Goal: Register for event/course

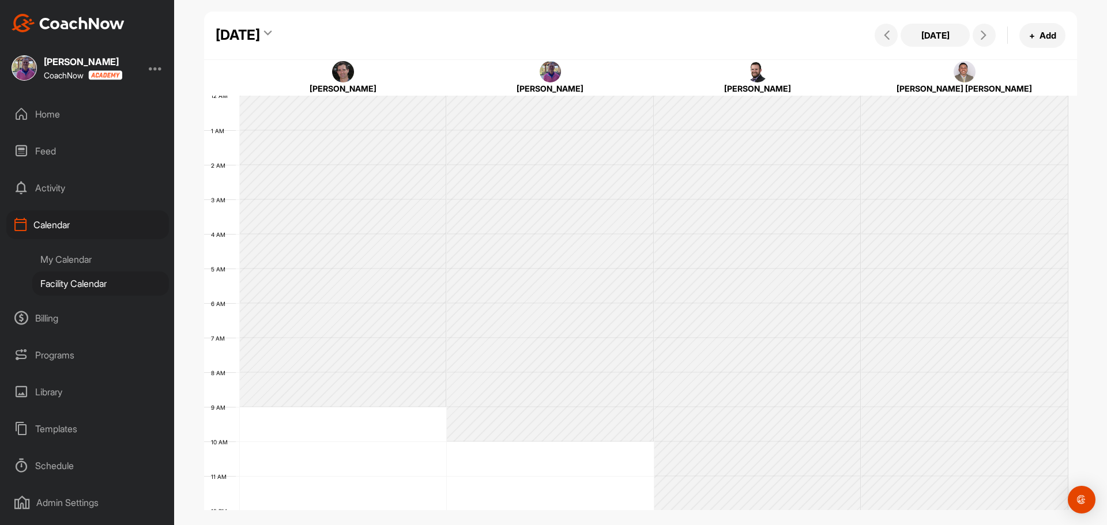
scroll to position [199, 0]
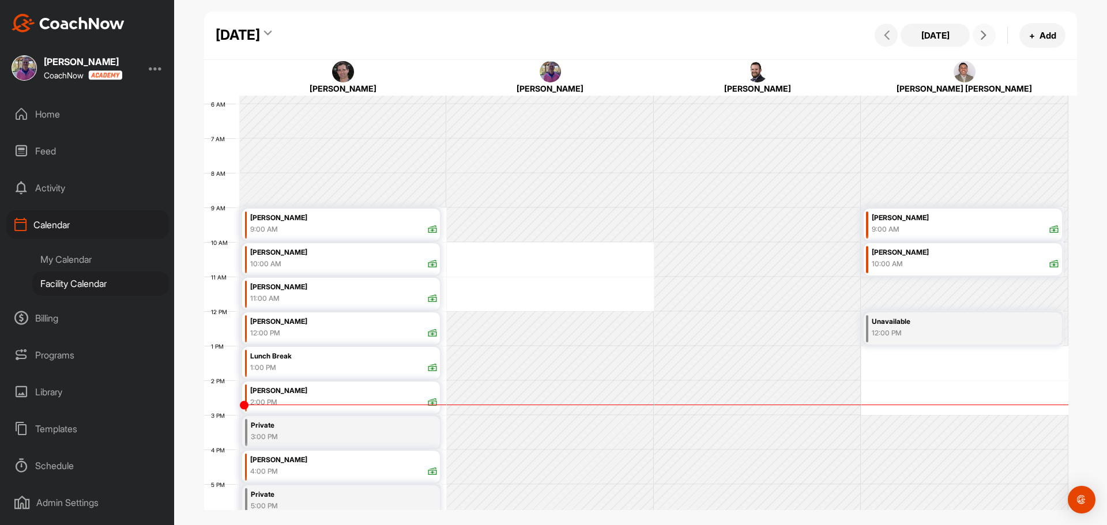
click at [985, 31] on icon at bounding box center [983, 35] width 9 height 9
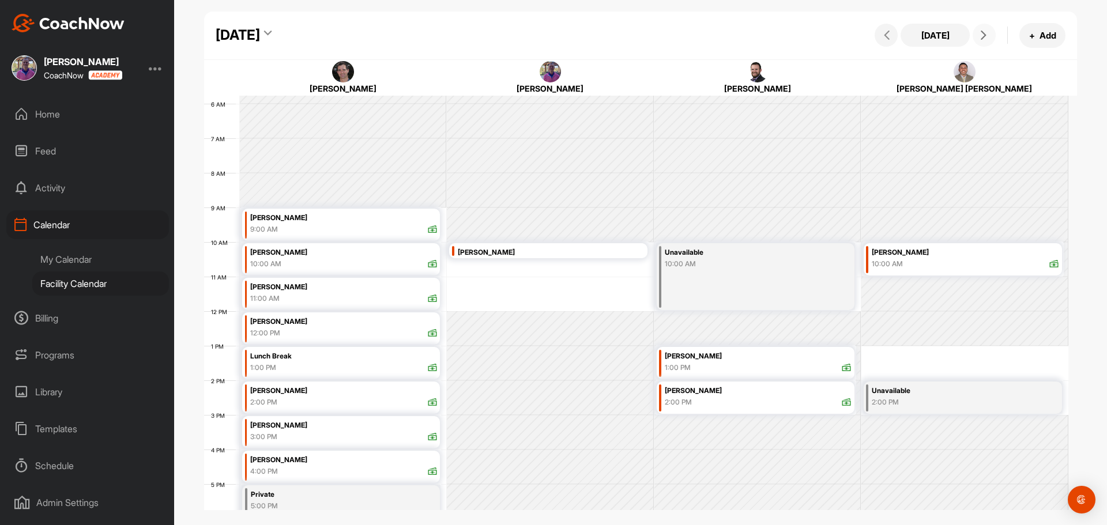
click at [985, 31] on icon at bounding box center [983, 35] width 9 height 9
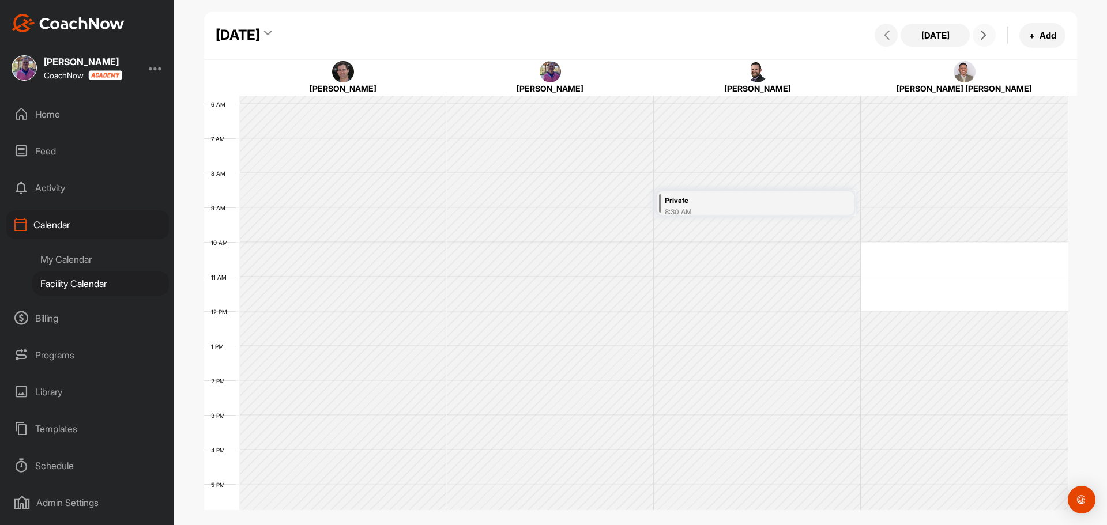
click at [985, 31] on icon at bounding box center [983, 35] width 9 height 9
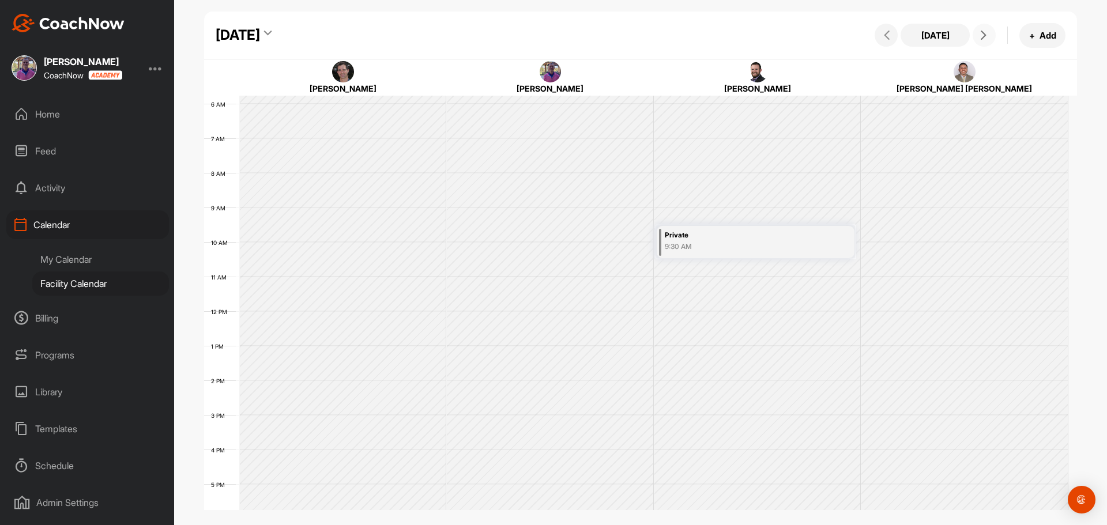
click at [978, 32] on span at bounding box center [984, 35] width 14 height 9
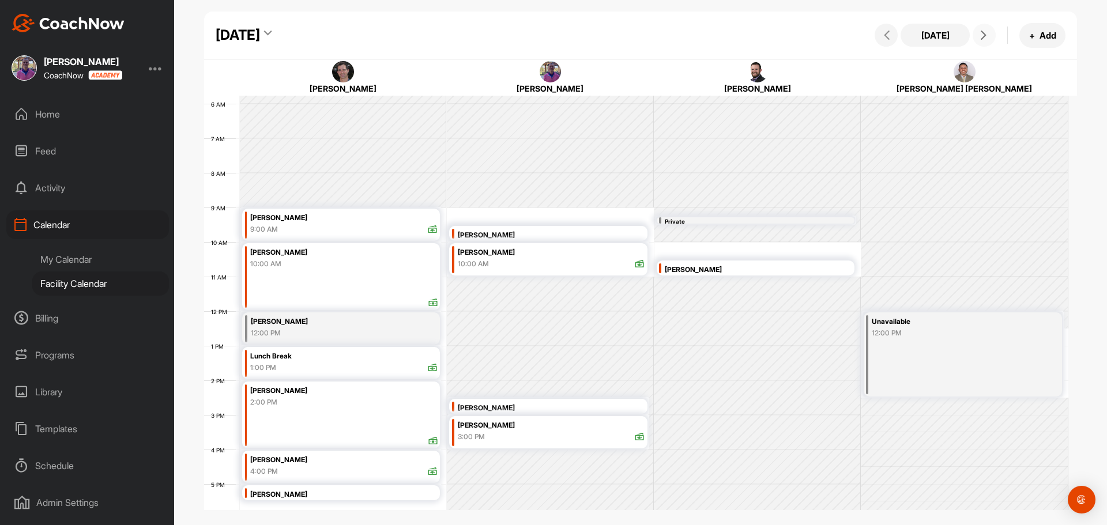
click at [989, 37] on span at bounding box center [984, 35] width 14 height 9
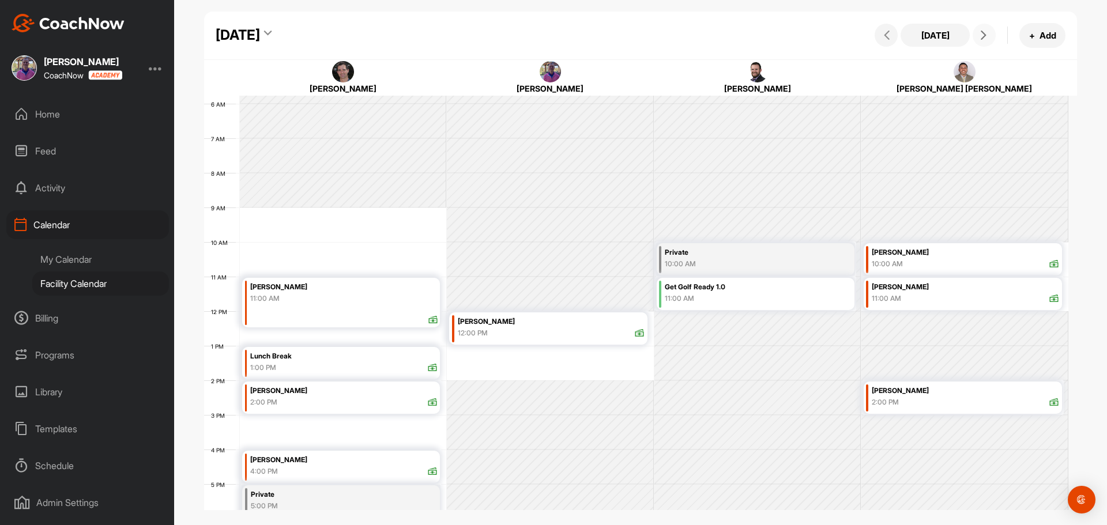
click at [989, 37] on span at bounding box center [984, 35] width 14 height 9
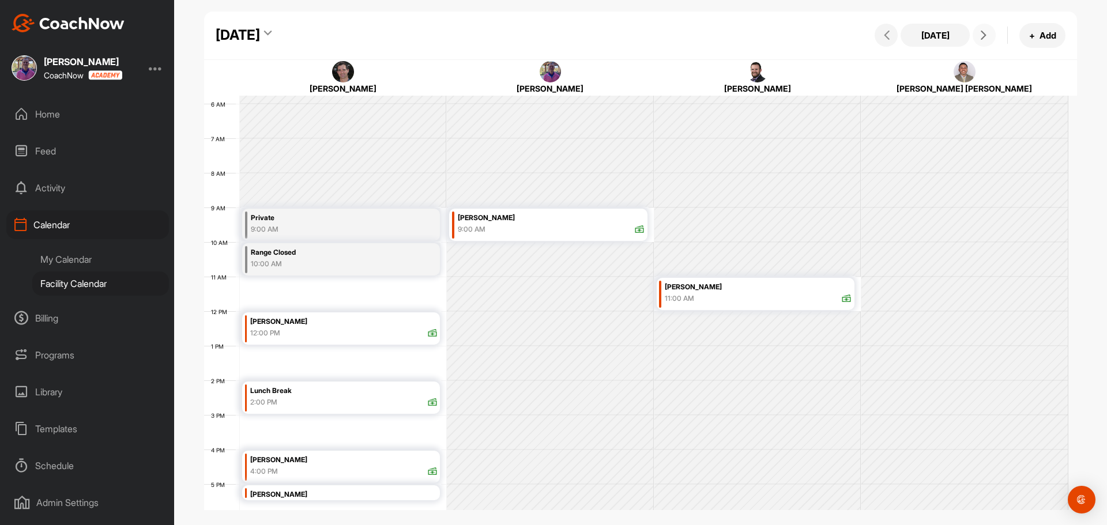
click at [989, 37] on span at bounding box center [984, 35] width 14 height 9
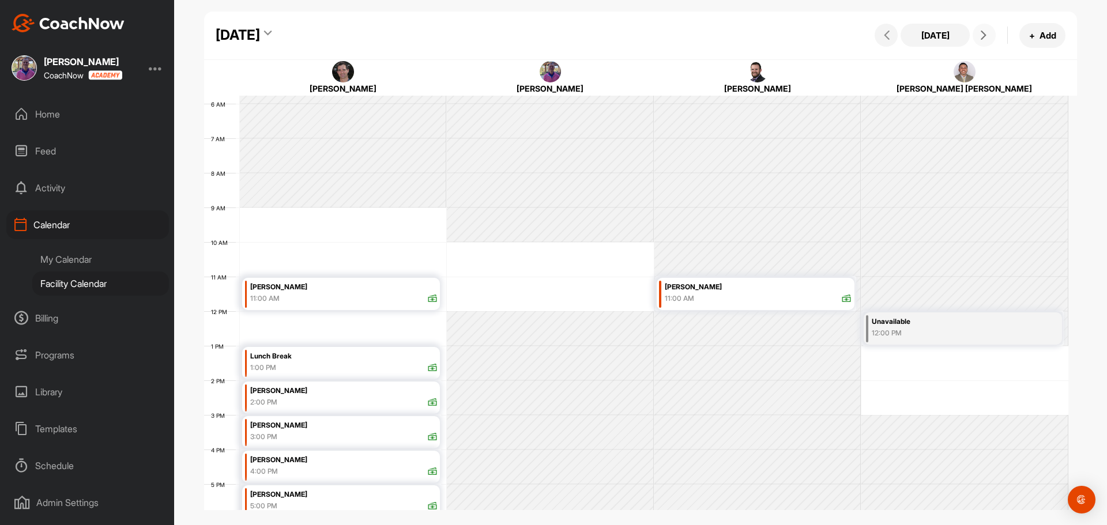
click at [989, 37] on span at bounding box center [984, 35] width 14 height 9
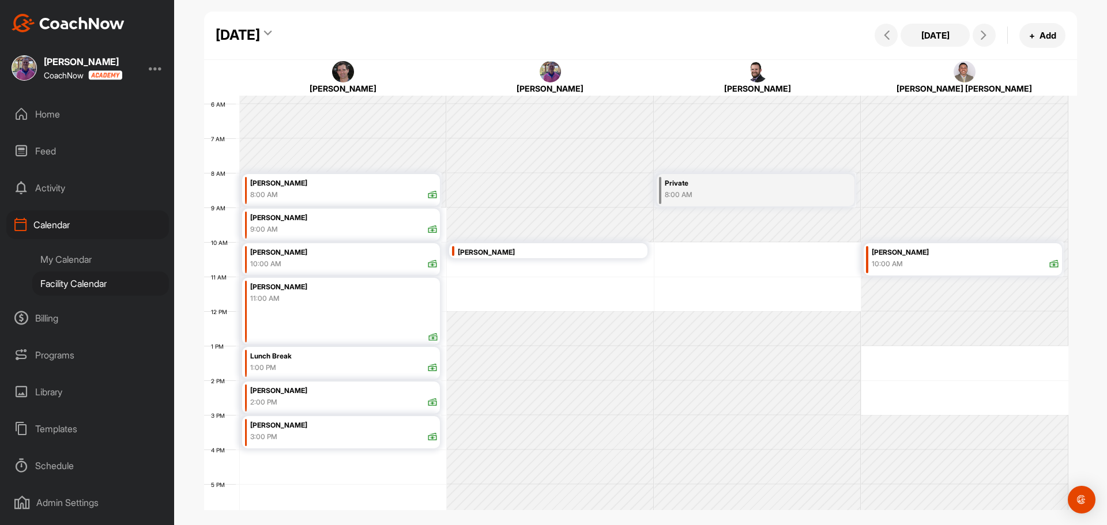
click at [53, 462] on div "Schedule" at bounding box center [87, 465] width 163 height 29
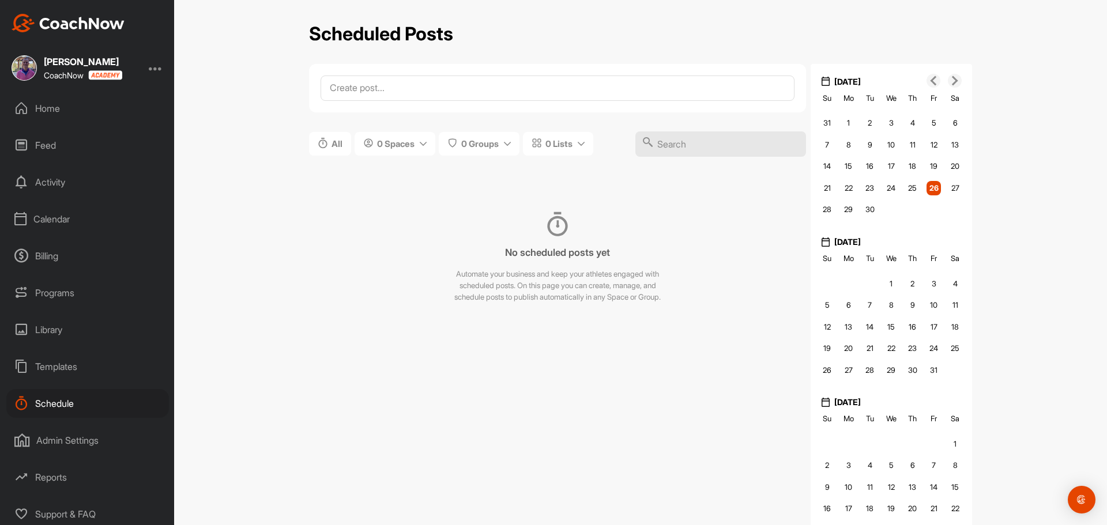
scroll to position [9, 0]
click at [54, 209] on div "Calendar" at bounding box center [87, 215] width 163 height 29
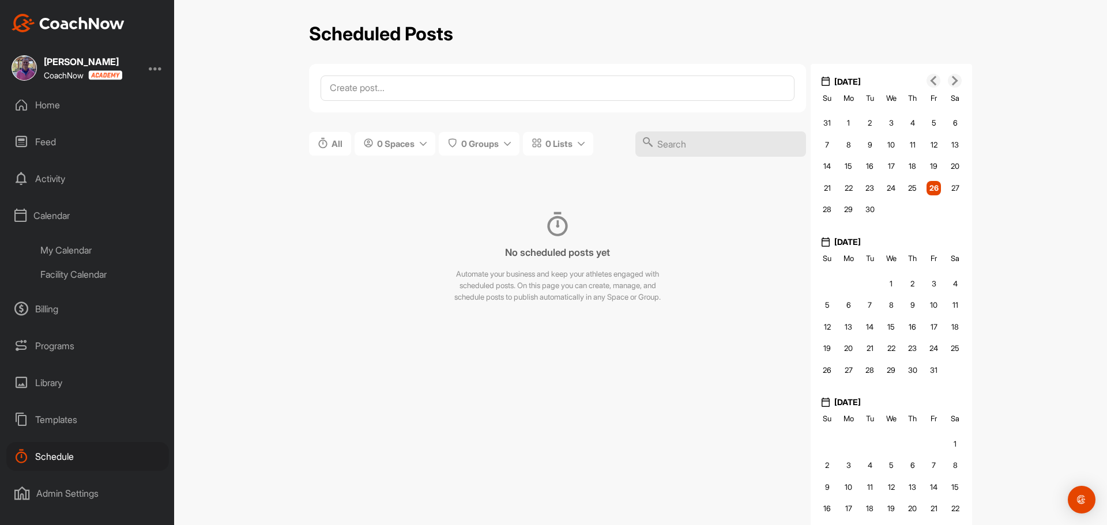
click at [71, 252] on div "My Calendar" at bounding box center [100, 250] width 137 height 24
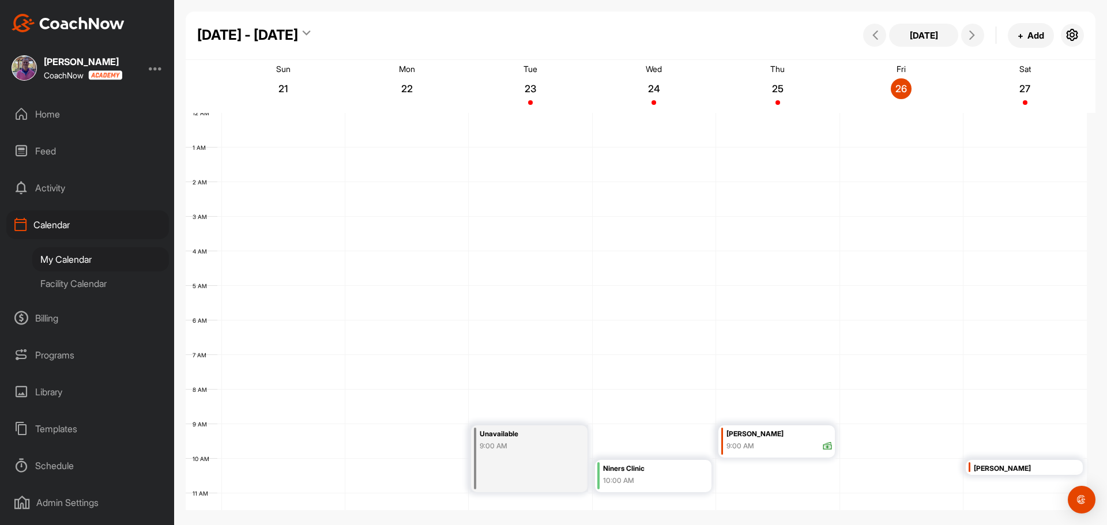
scroll to position [199, 0]
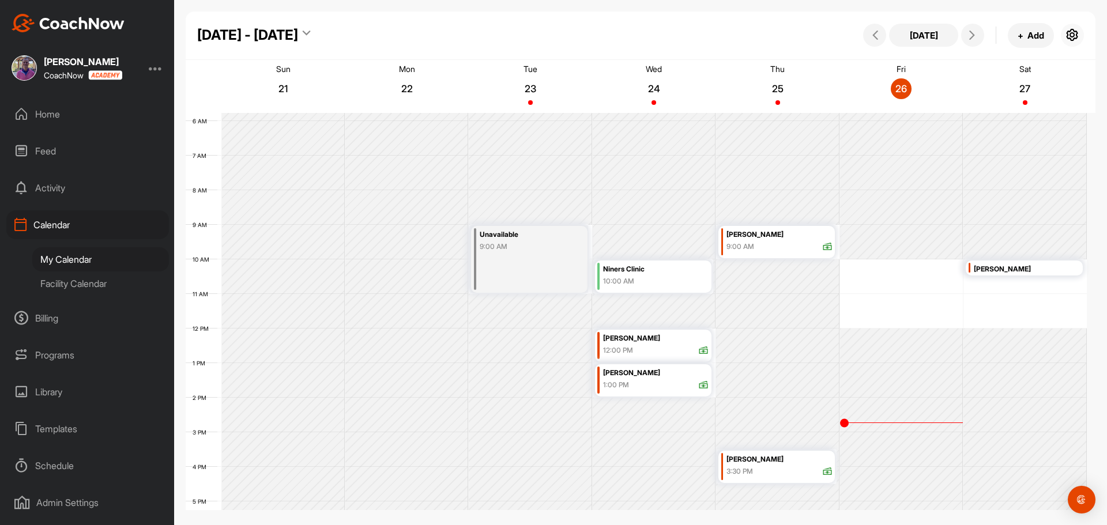
click at [1074, 36] on icon "button" at bounding box center [1072, 35] width 14 height 14
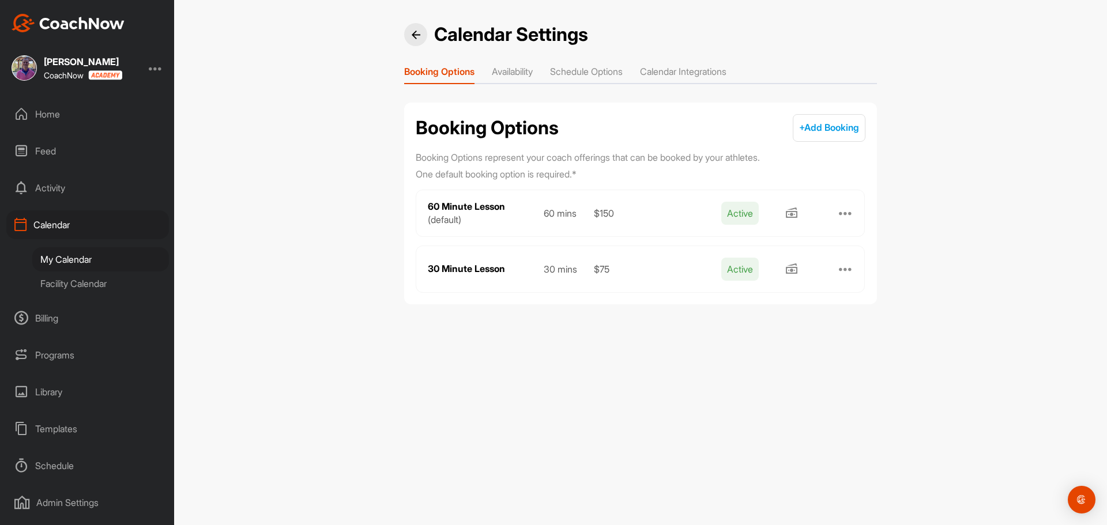
click at [590, 67] on li "Schedule Options" at bounding box center [586, 74] width 73 height 18
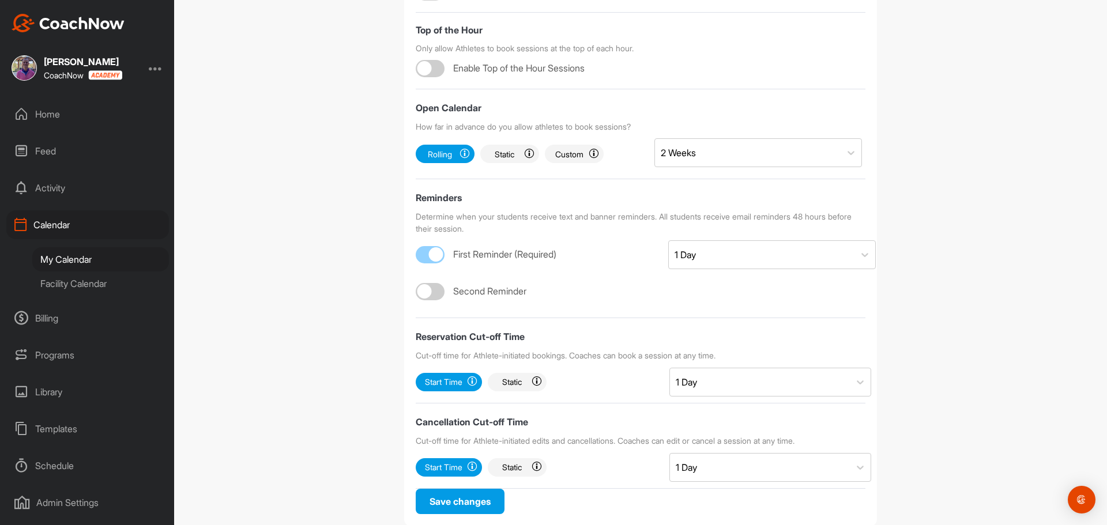
scroll to position [374, 0]
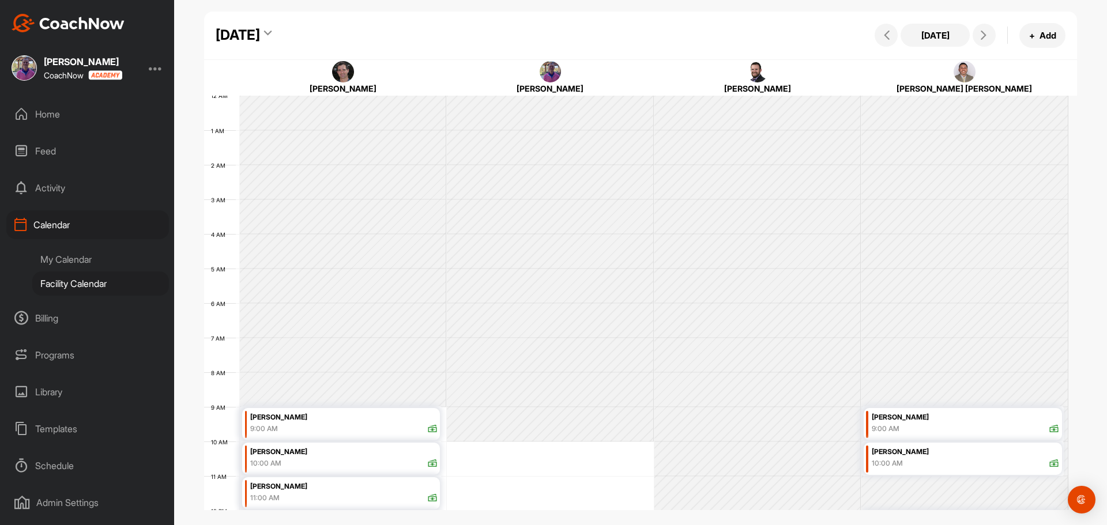
scroll to position [199, 0]
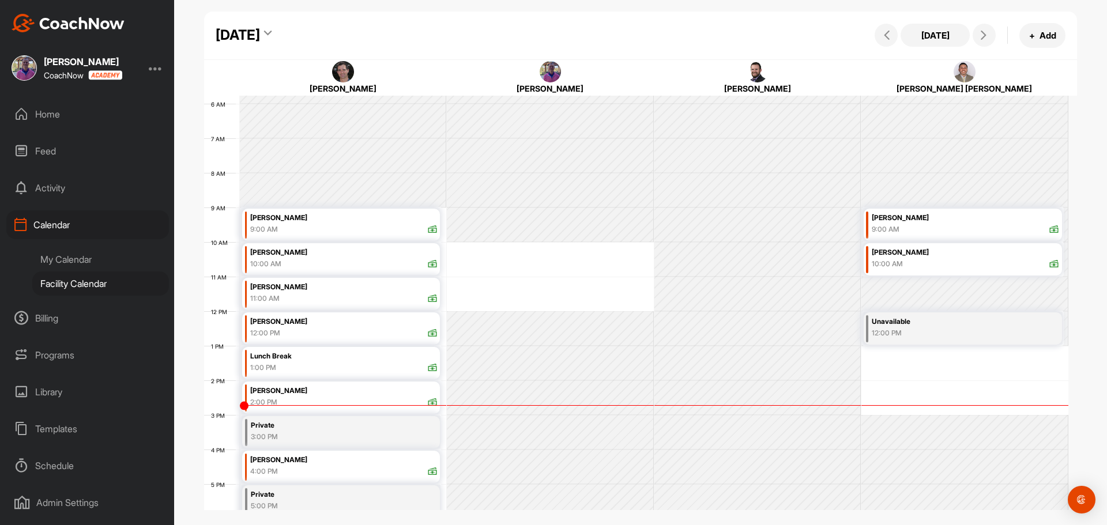
click at [61, 355] on div "Programs" at bounding box center [87, 355] width 163 height 29
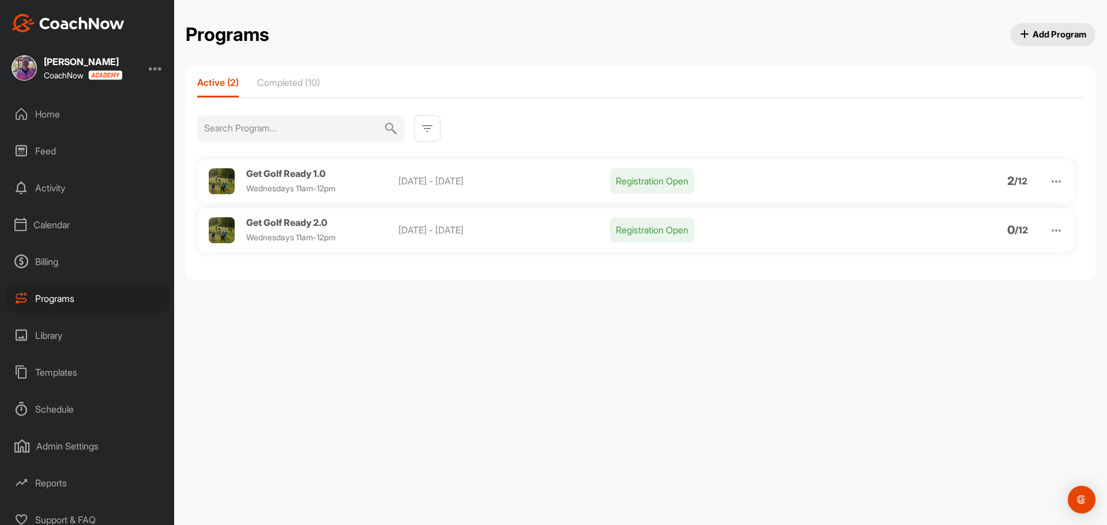
click at [233, 178] on img at bounding box center [222, 181] width 26 height 26
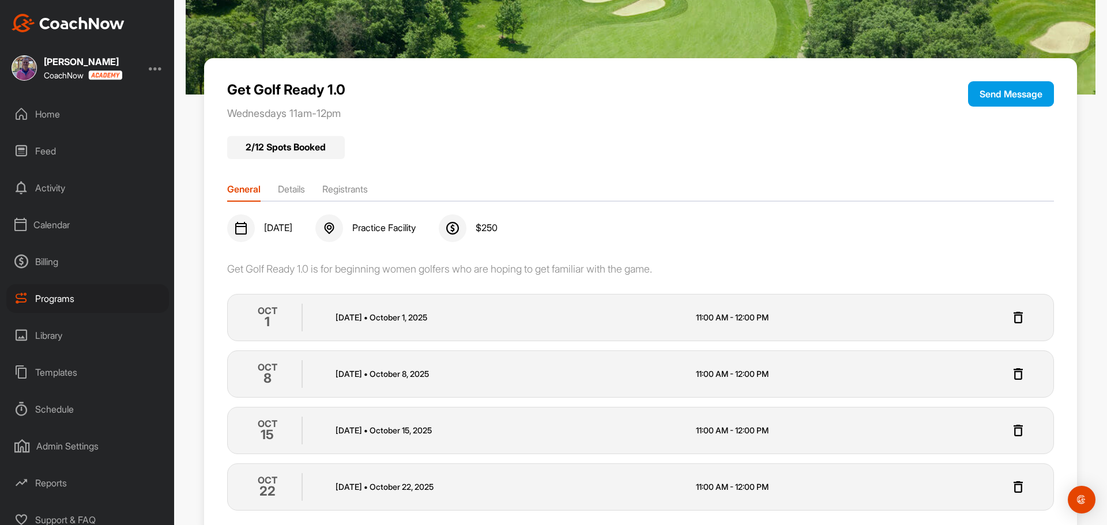
scroll to position [137, 0]
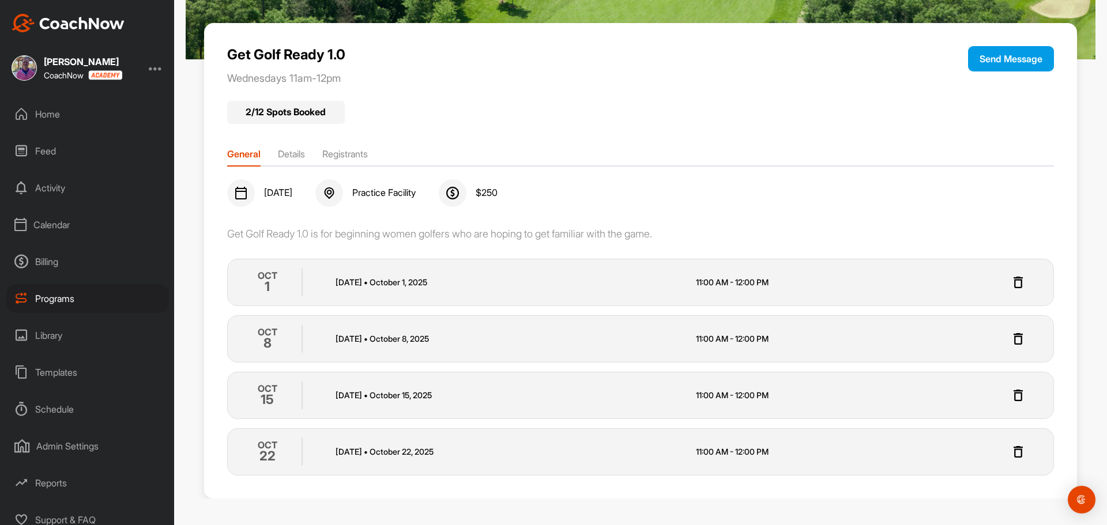
click at [333, 148] on li "Registrants" at bounding box center [345, 156] width 46 height 18
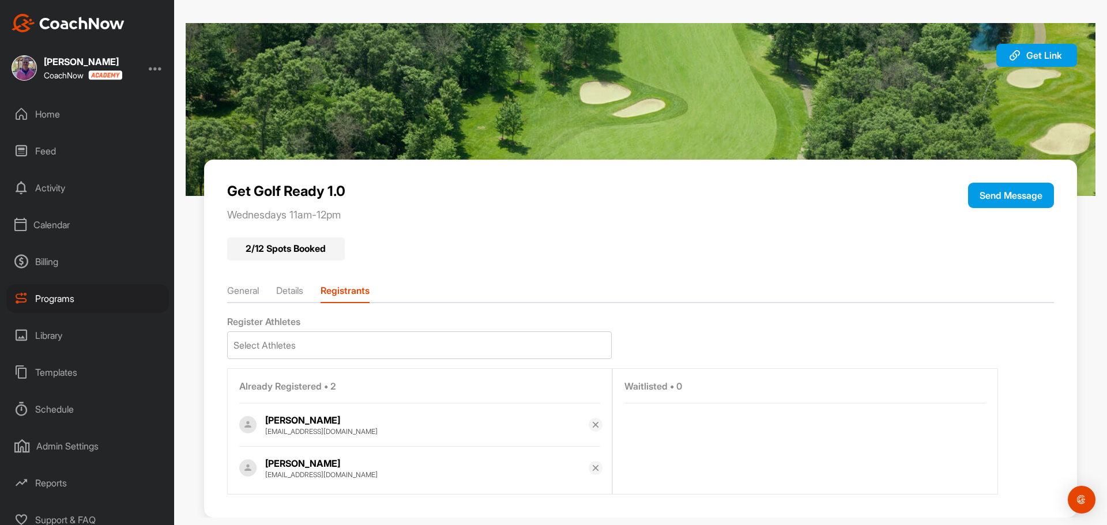
scroll to position [19, 0]
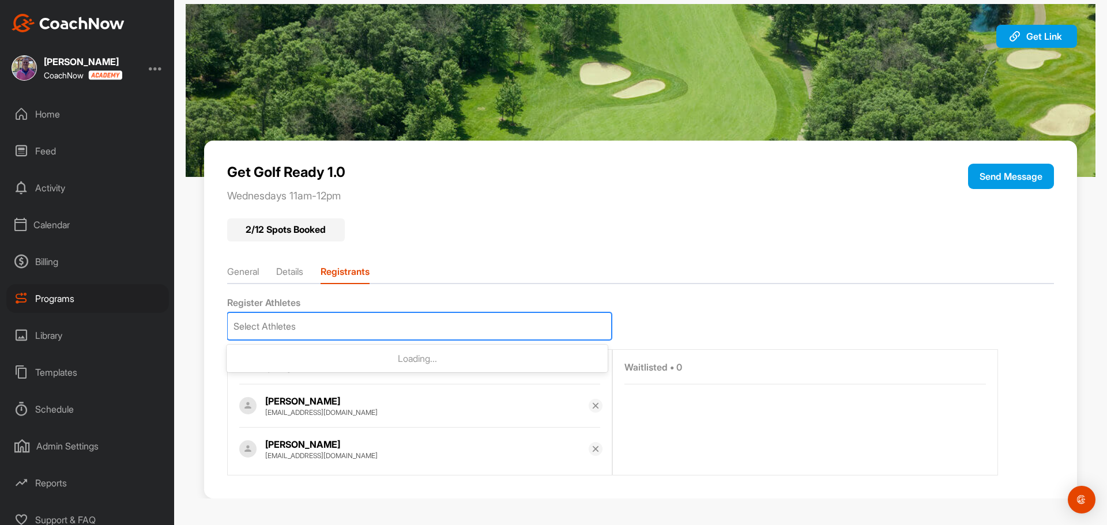
click at [316, 329] on div "Select Athletes" at bounding box center [419, 326] width 383 height 27
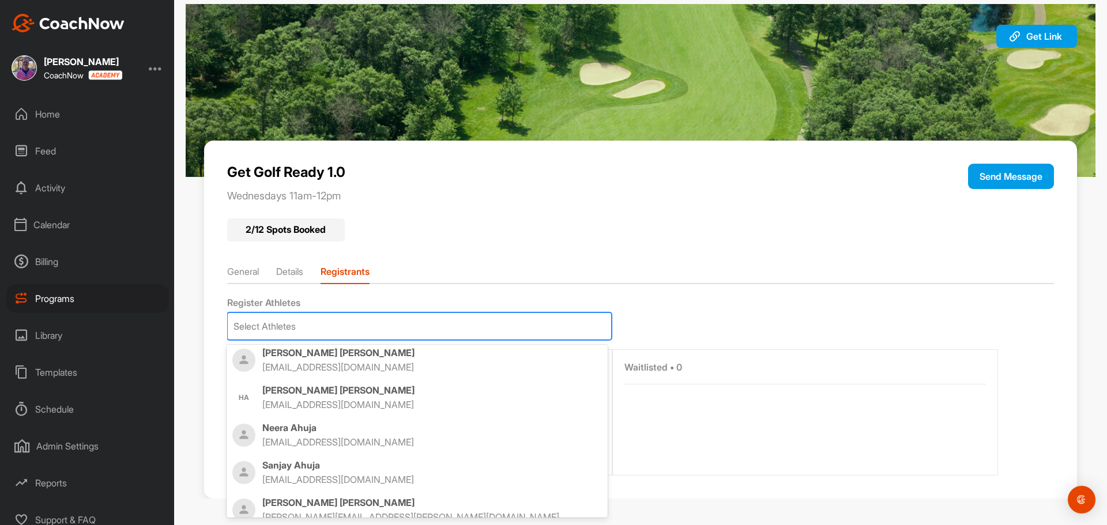
scroll to position [0, 0]
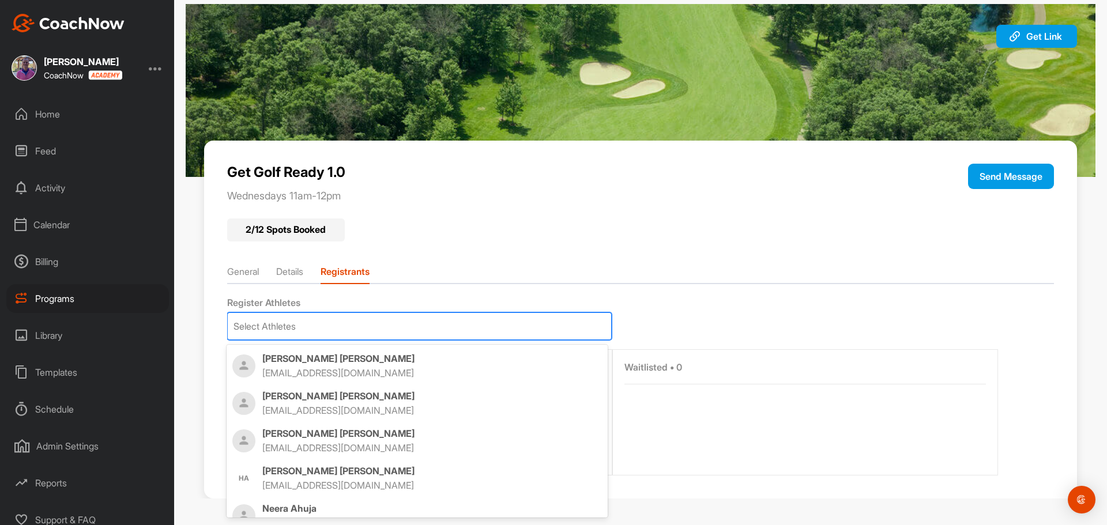
click at [750, 191] on p "Wednesdays 11am-12pm" at bounding box center [558, 196] width 662 height 13
